Goal: Obtain resource: Obtain resource

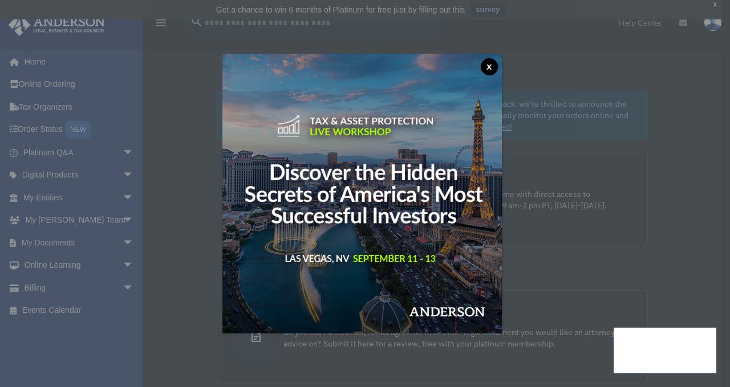
click at [489, 63] on button "x" at bounding box center [489, 66] width 17 height 17
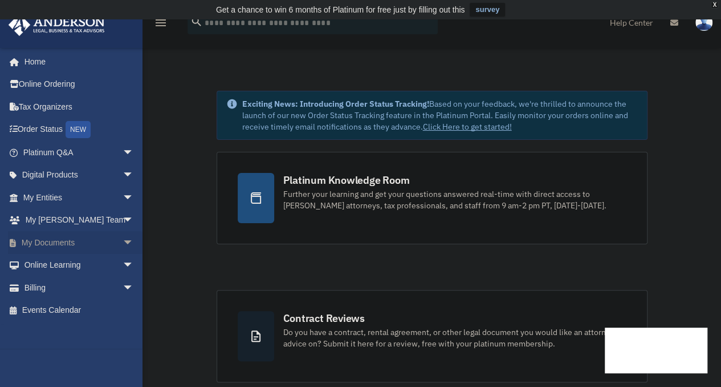
click at [61, 233] on link "My Documents arrow_drop_down" at bounding box center [79, 242] width 143 height 23
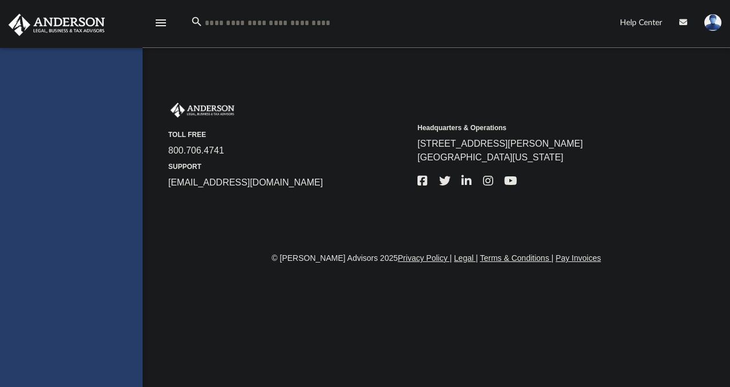
drag, startPoint x: 0, startPoint y: 0, endPoint x: 108, endPoint y: 241, distance: 264.0
click at [108, 241] on div "[EMAIL_ADDRESS][DOMAIN_NAME] Sign Out [EMAIL_ADDRESS][DOMAIN_NAME] Home Online …" at bounding box center [71, 241] width 143 height 387
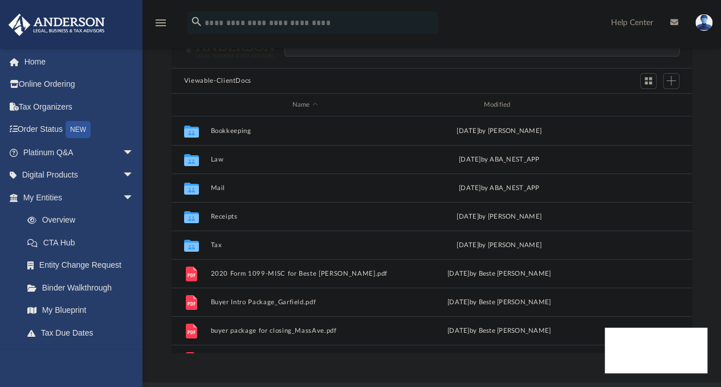
scroll to position [250, 512]
click at [219, 184] on button "Mail" at bounding box center [304, 187] width 189 height 7
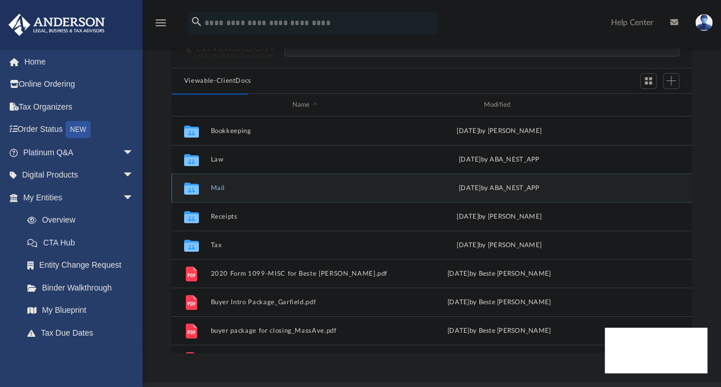
click at [219, 184] on button "Mail" at bounding box center [304, 187] width 189 height 7
click at [217, 184] on button "Mail" at bounding box center [304, 187] width 189 height 7
click at [217, 186] on button "Mail" at bounding box center [304, 187] width 189 height 7
click at [483, 190] on div "Wed May 21 2025 by ABA_NEST_APP" at bounding box center [499, 188] width 189 height 10
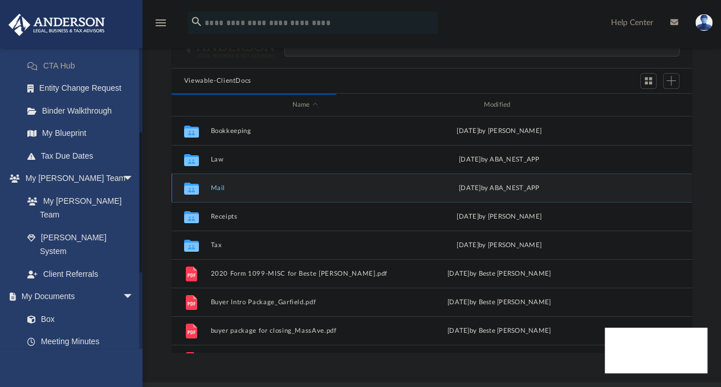
scroll to position [176, 0]
click at [192, 82] on button "Viewable-ClientDocs" at bounding box center [217, 81] width 67 height 10
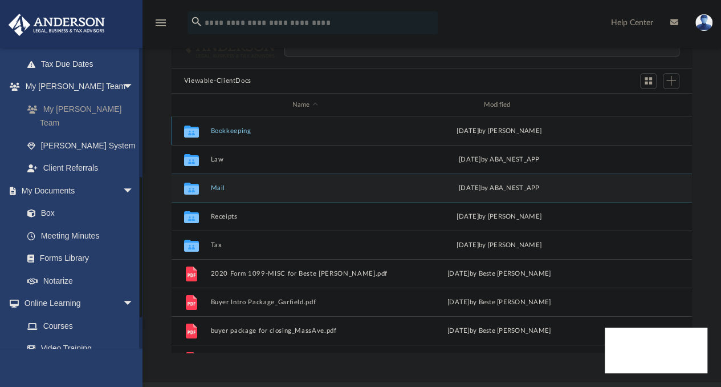
scroll to position [270, 0]
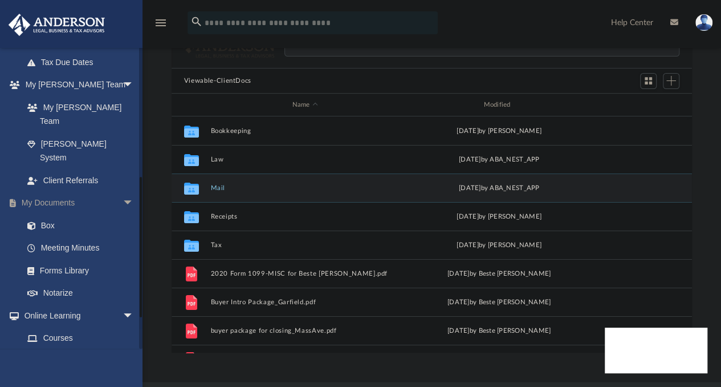
click at [53, 192] on link "My Documents arrow_drop_down" at bounding box center [79, 203] width 143 height 23
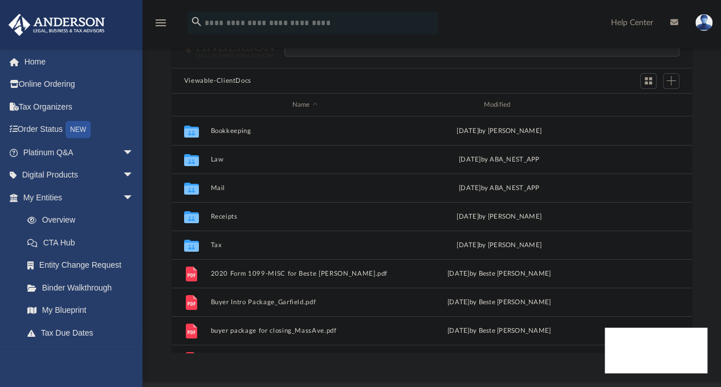
scroll to position [250, 512]
click at [213, 188] on button "Mail" at bounding box center [304, 187] width 189 height 7
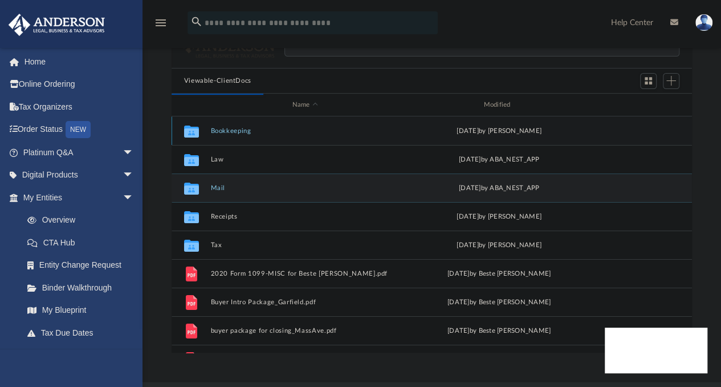
scroll to position [9, 9]
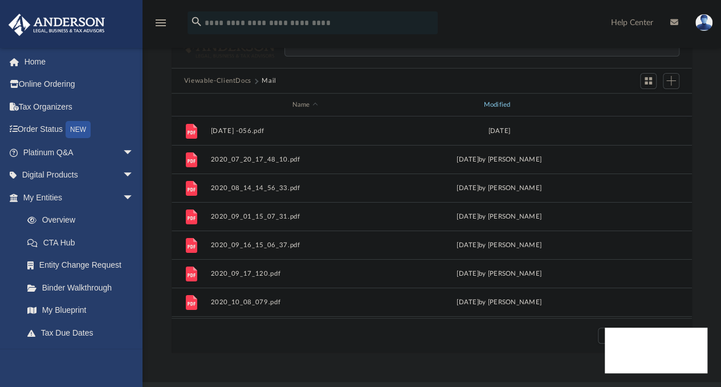
click at [493, 100] on div "Modified" at bounding box center [498, 105] width 189 height 10
click at [497, 103] on div "Modified" at bounding box center [498, 105] width 189 height 10
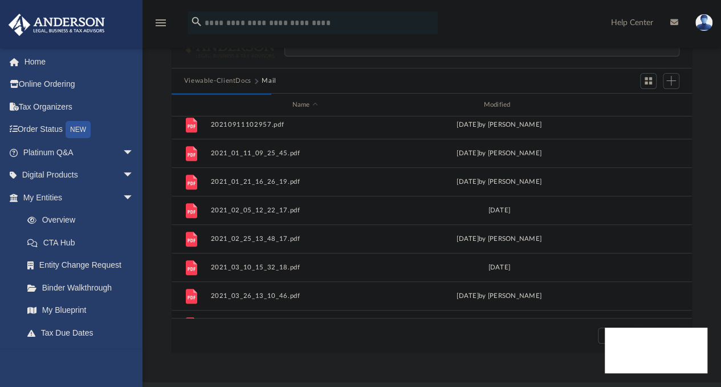
click at [688, 314] on div "Scroll to top vertical_align_top" at bounding box center [690, 326] width 24 height 24
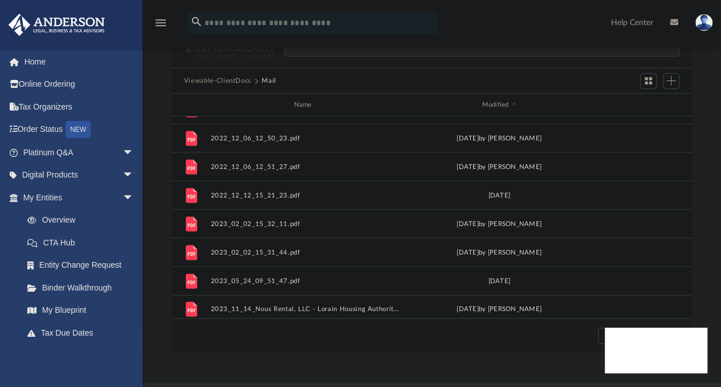
scroll to position [1224, 0]
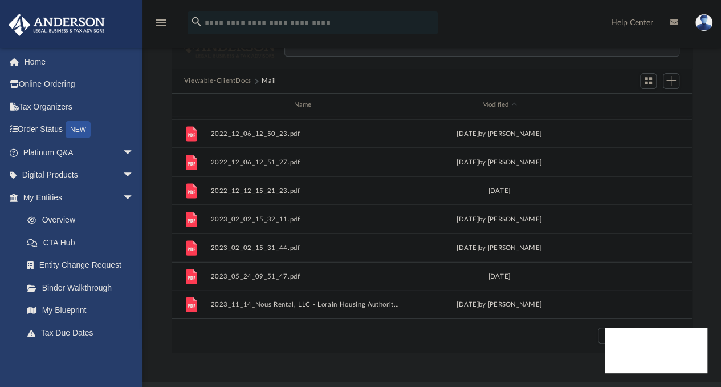
click at [688, 314] on div "Scroll to top vertical_align_top" at bounding box center [690, 326] width 24 height 24
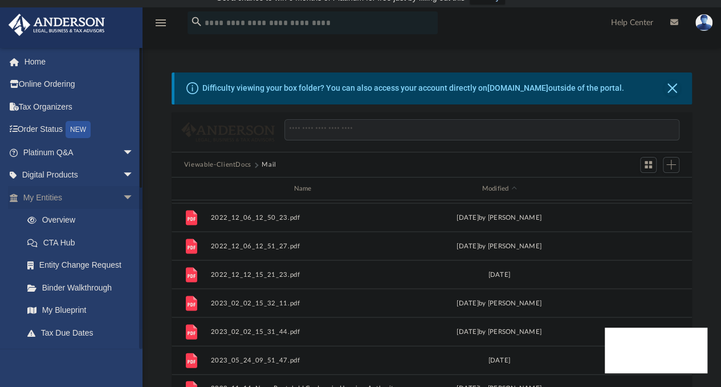
scroll to position [1, 0]
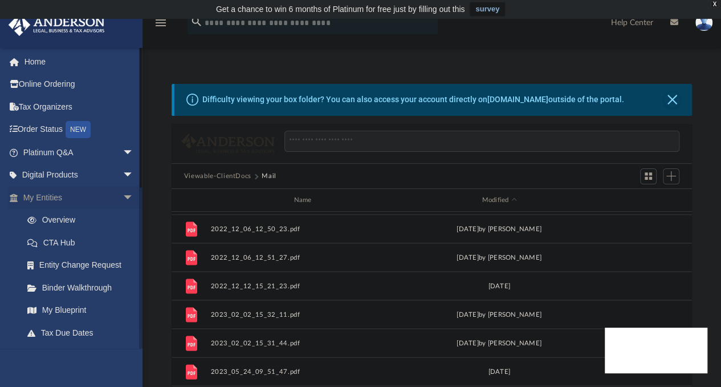
click at [65, 196] on link "My Entities arrow_drop_down" at bounding box center [79, 197] width 143 height 23
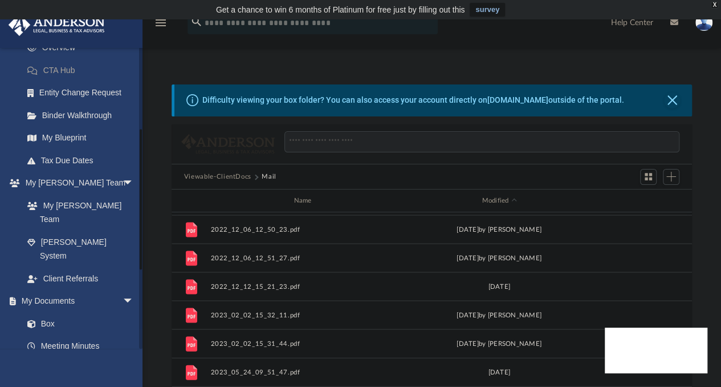
scroll to position [180, 0]
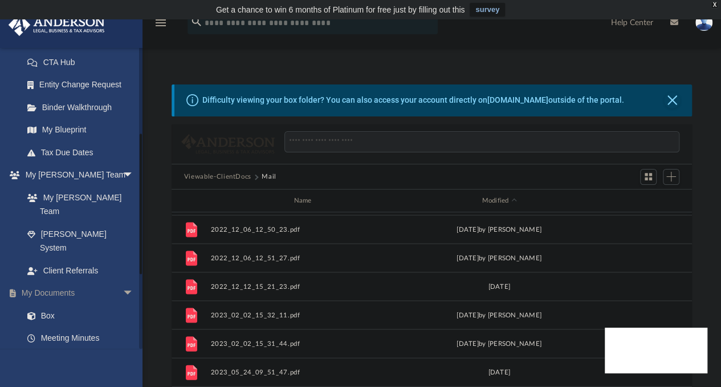
click at [50, 282] on link "My Documents arrow_drop_down" at bounding box center [79, 293] width 143 height 23
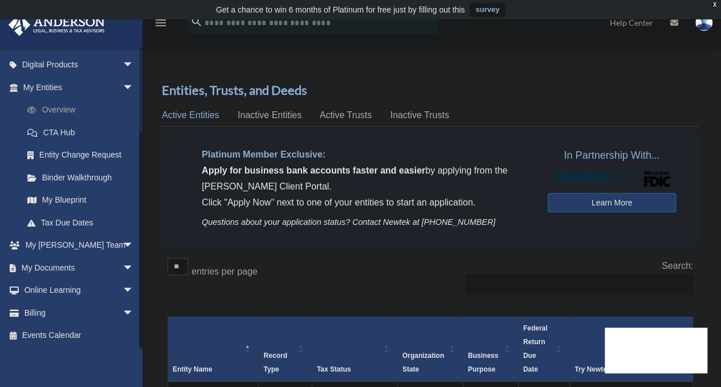
scroll to position [109, 0]
click at [39, 263] on link "My Documents arrow_drop_down" at bounding box center [79, 268] width 143 height 23
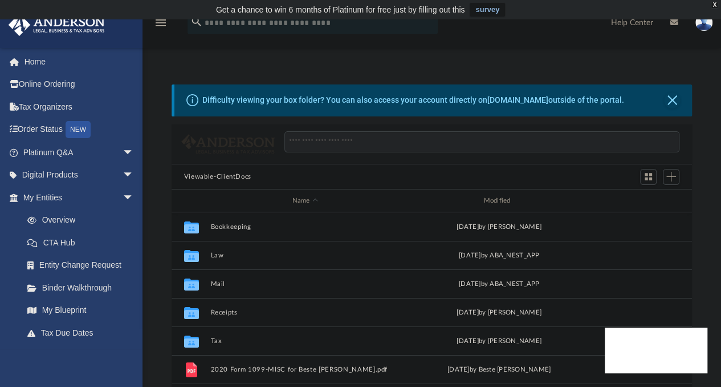
scroll to position [250, 512]
click at [217, 252] on button "Law" at bounding box center [304, 255] width 189 height 7
click at [237, 255] on button "Alnair Rentals, LLC" at bounding box center [304, 255] width 189 height 7
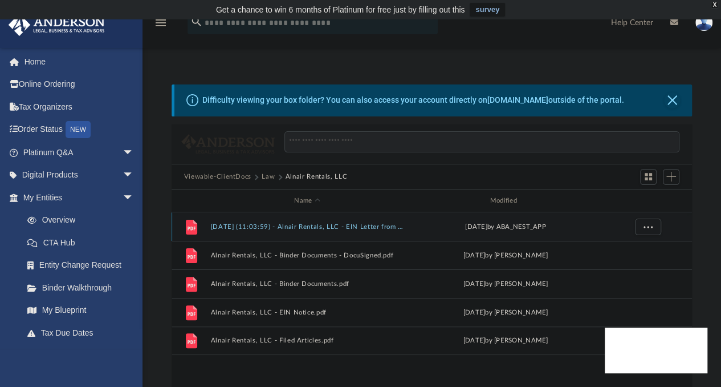
click at [241, 226] on button "2025.08.11 (11:03:59) - Alnair Rentals, LLC - EIN Letter from IRS.pdf" at bounding box center [306, 226] width 193 height 7
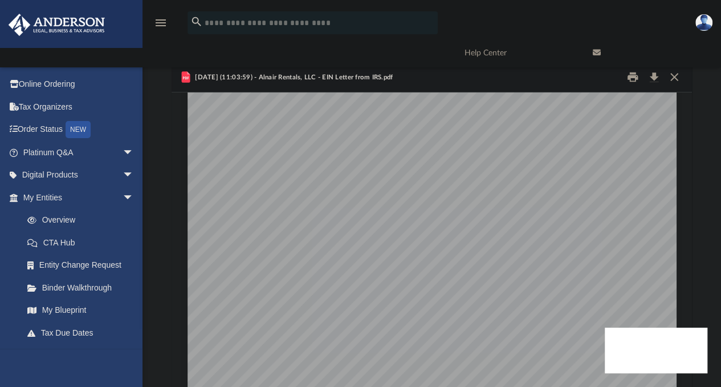
scroll to position [0, 0]
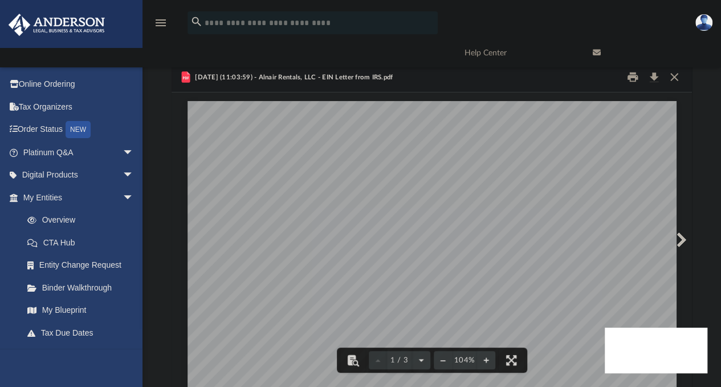
click at [657, 74] on link at bounding box center [649, 52] width 128 height 45
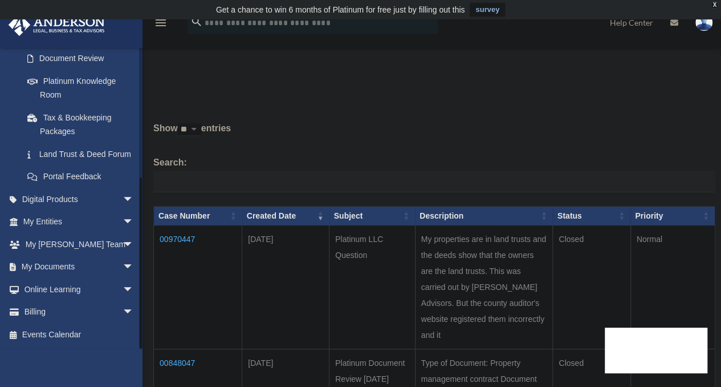
scroll to position [219, 0]
click at [49, 263] on link "My Documents arrow_drop_down" at bounding box center [79, 267] width 143 height 23
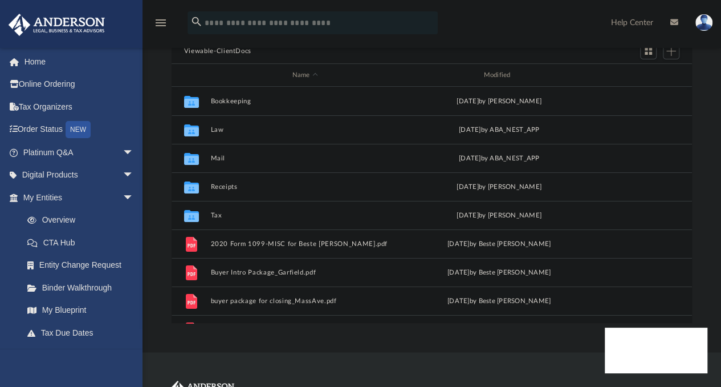
scroll to position [250, 512]
click at [214, 126] on button "Law" at bounding box center [304, 129] width 189 height 7
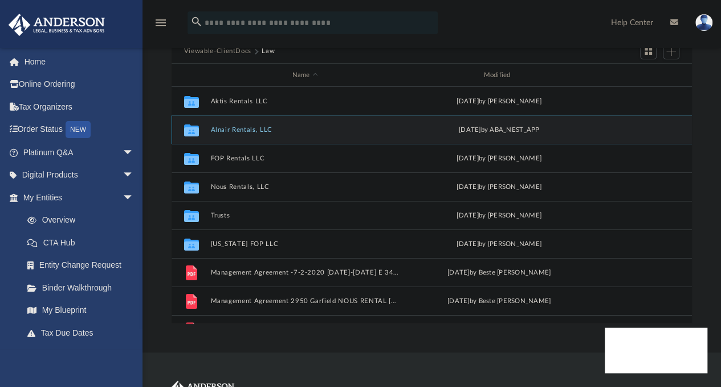
click at [231, 126] on button "Alnair Rentals, LLC" at bounding box center [304, 129] width 189 height 7
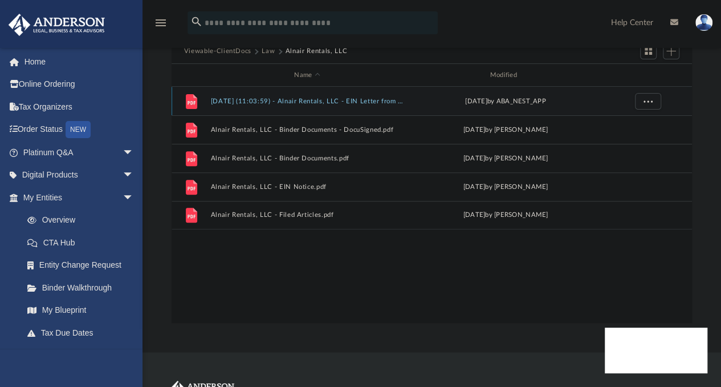
click at [263, 100] on button "2025.08.11 (11:03:59) - Alnair Rentals, LLC - EIN Letter from IRS.pdf" at bounding box center [306, 101] width 193 height 7
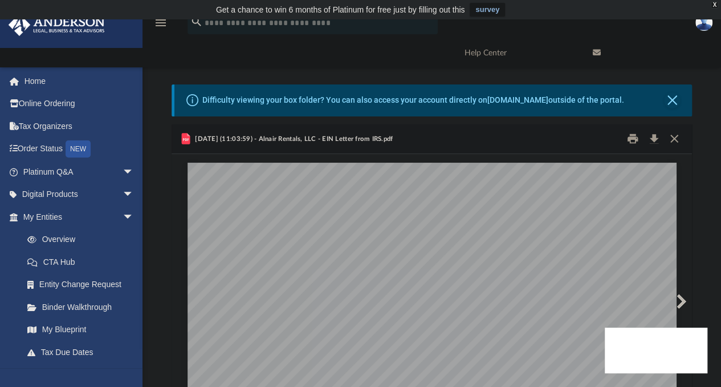
scroll to position [1, 0]
click at [631, 143] on button "Print" at bounding box center [633, 138] width 23 height 18
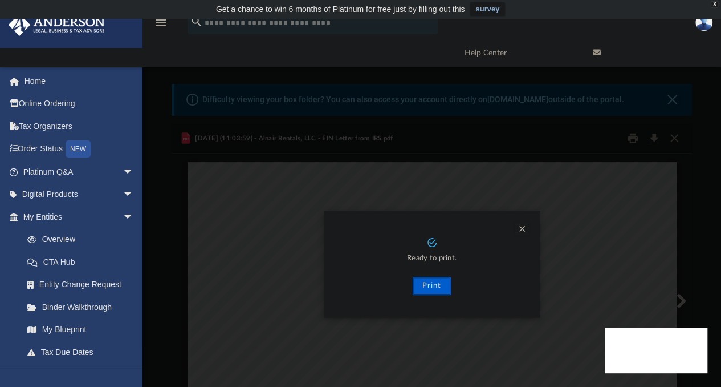
click at [439, 284] on button "Print" at bounding box center [432, 286] width 38 height 18
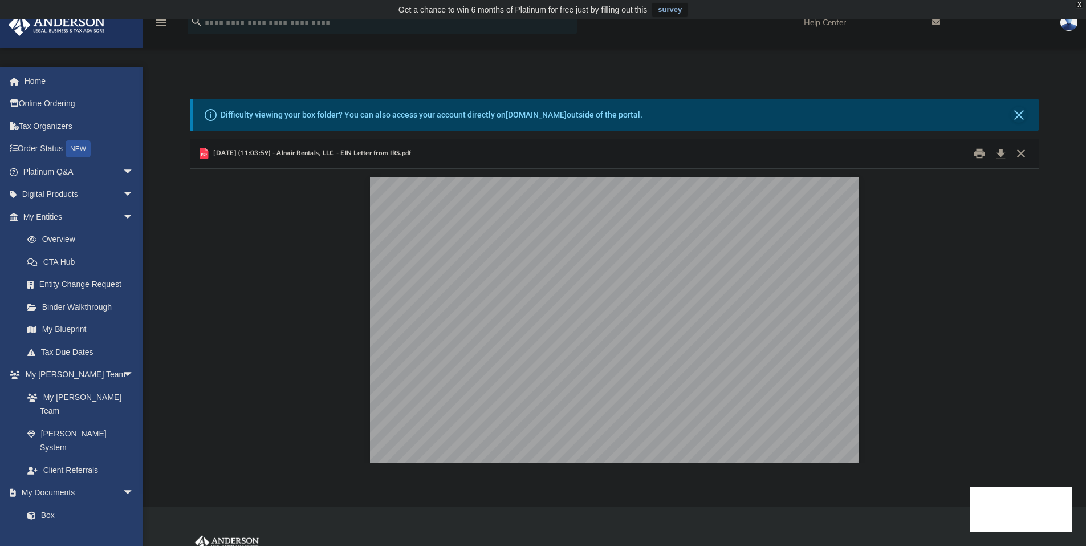
scroll to position [251, 841]
